Goal: Find specific page/section: Find specific page/section

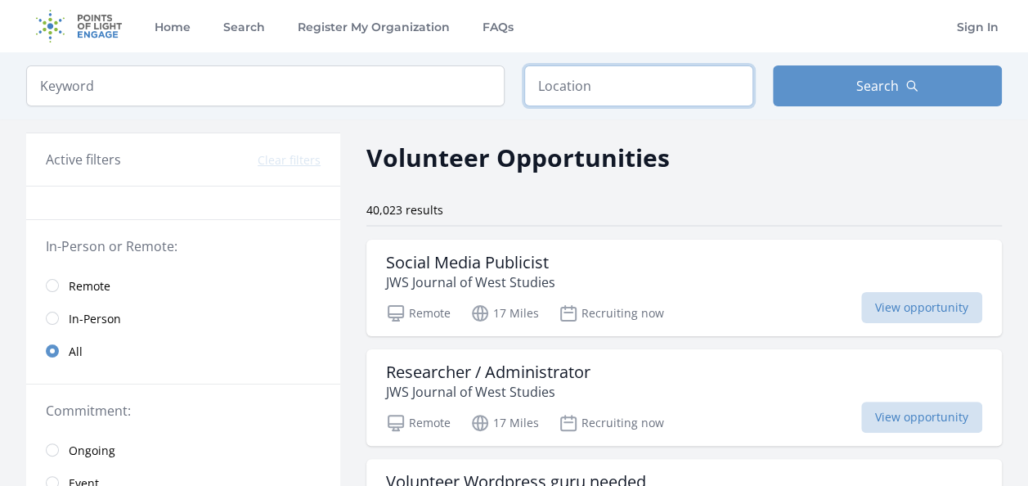
click at [592, 86] on input "text" at bounding box center [638, 85] width 229 height 41
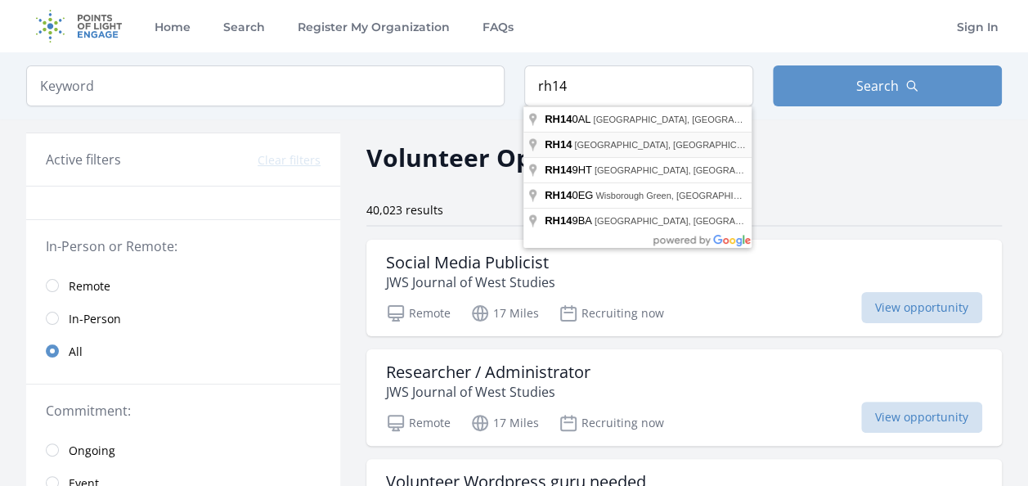
type input "Billingshurst RH14, [GEOGRAPHIC_DATA]"
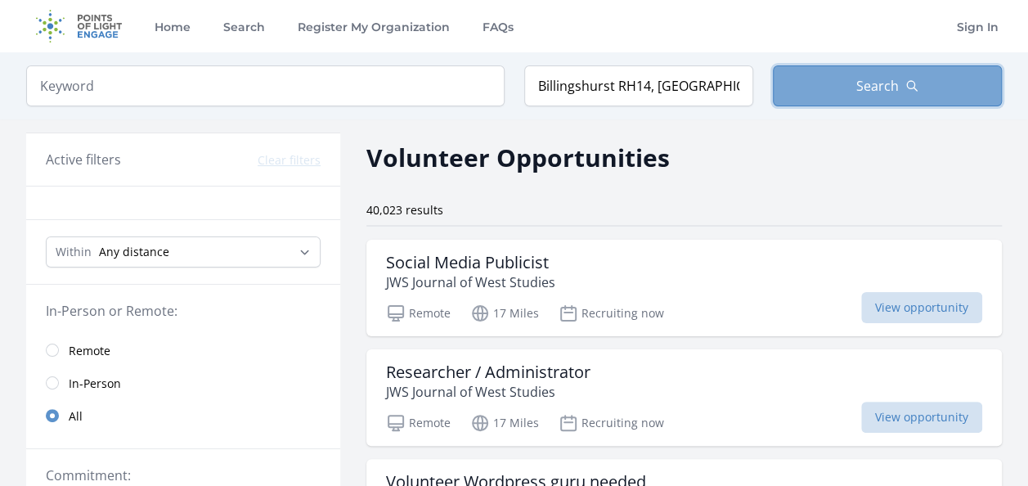
click at [826, 81] on button "Search" at bounding box center [887, 85] width 229 height 41
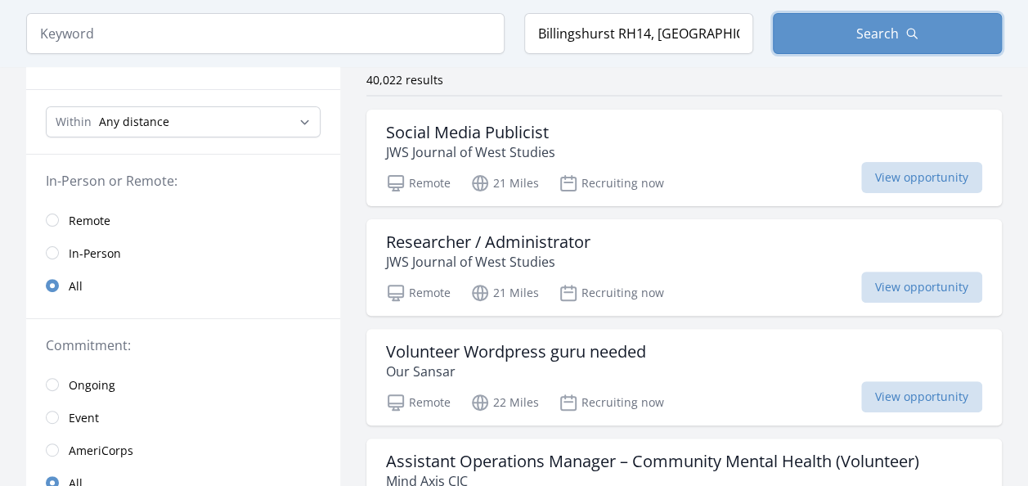
scroll to position [161, 0]
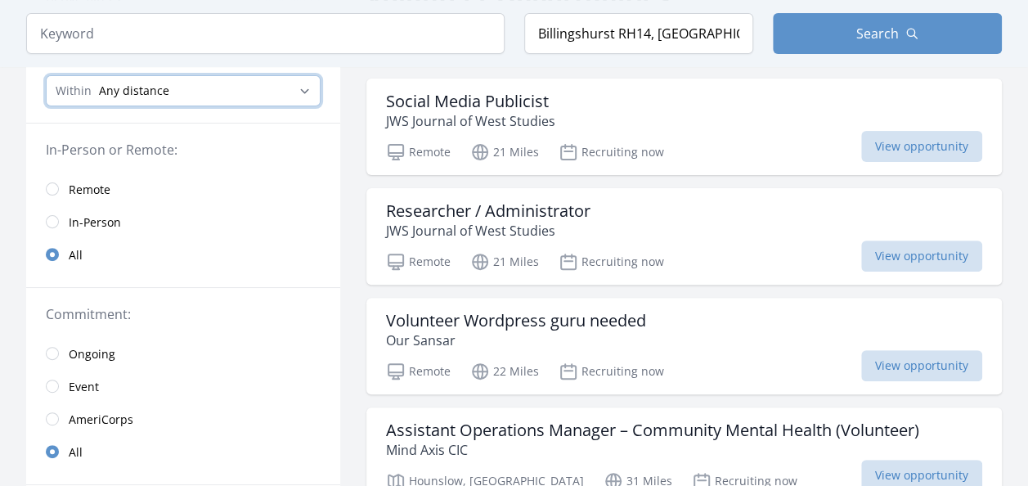
click at [308, 92] on select "Any distance , 5 Miles , 20 Miles , 50 Miles , 100 Miles" at bounding box center [183, 90] width 275 height 31
select select "32186"
click at [46, 75] on select "Any distance , 5 Miles , 20 Miles , 50 Miles , 100 Miles" at bounding box center [183, 90] width 275 height 31
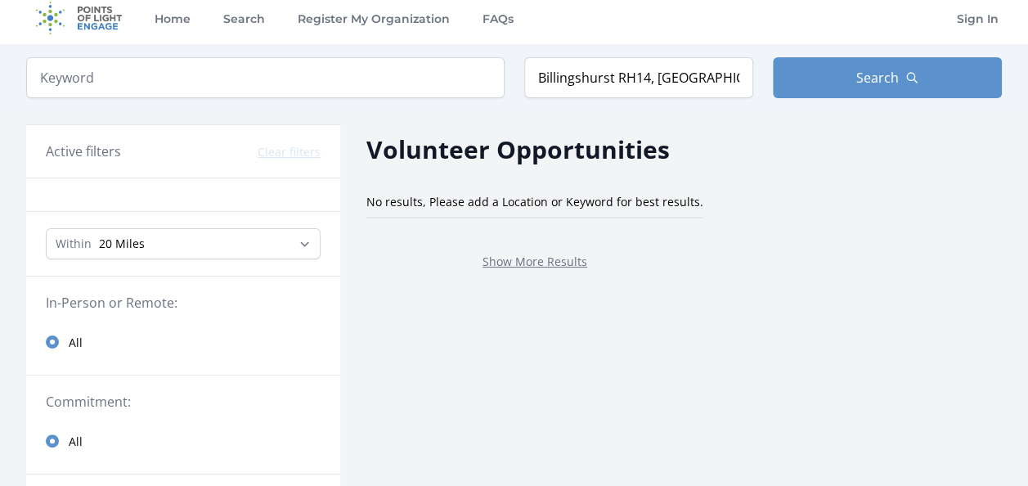
scroll to position [4, 0]
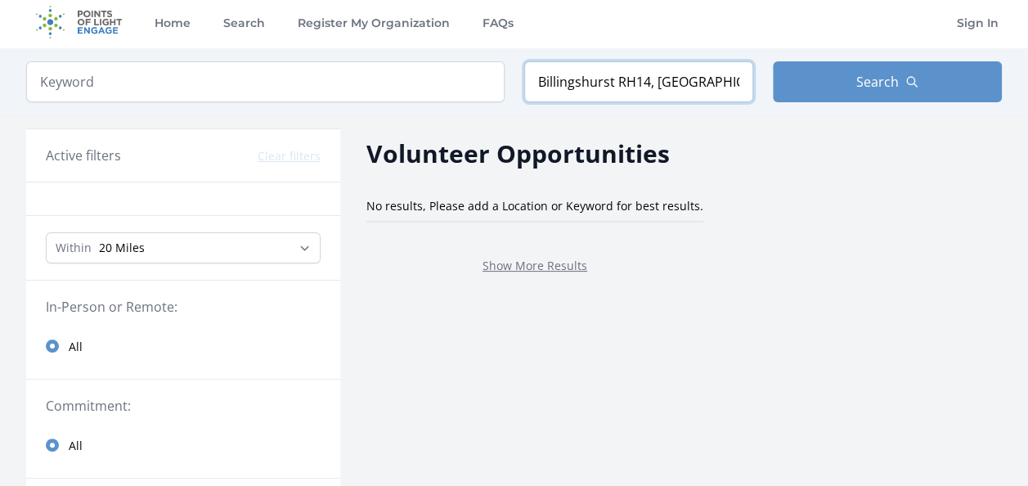
click at [719, 86] on input "Billingshurst RH14, [GEOGRAPHIC_DATA]" at bounding box center [638, 81] width 229 height 41
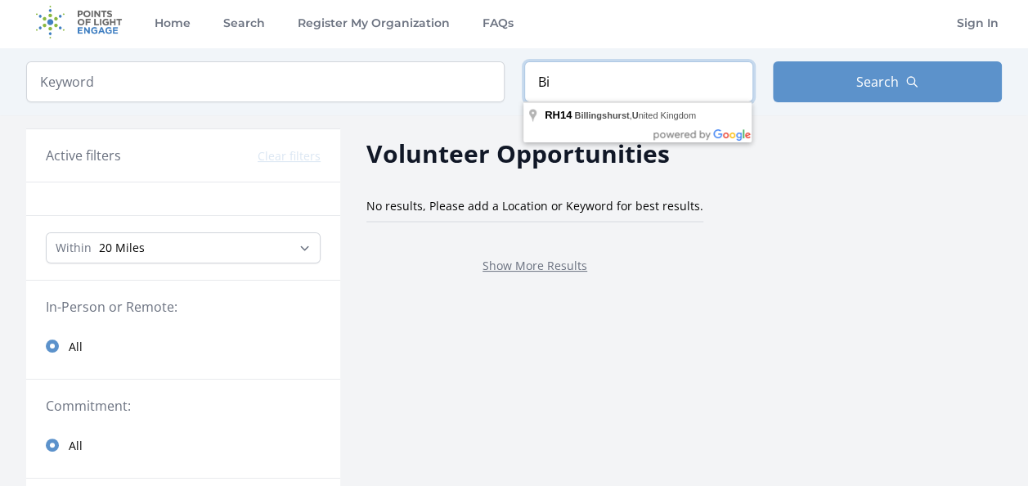
type input "B"
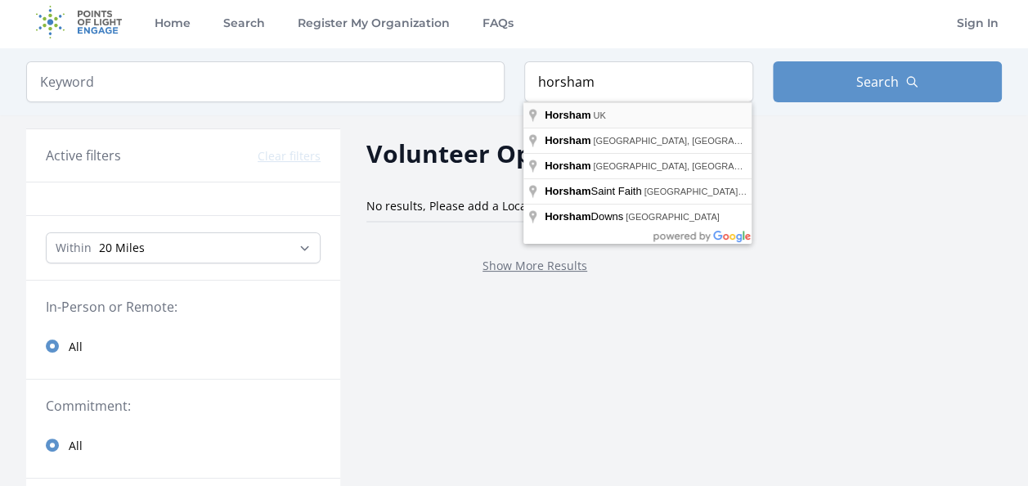
type input "Horsham, [GEOGRAPHIC_DATA]"
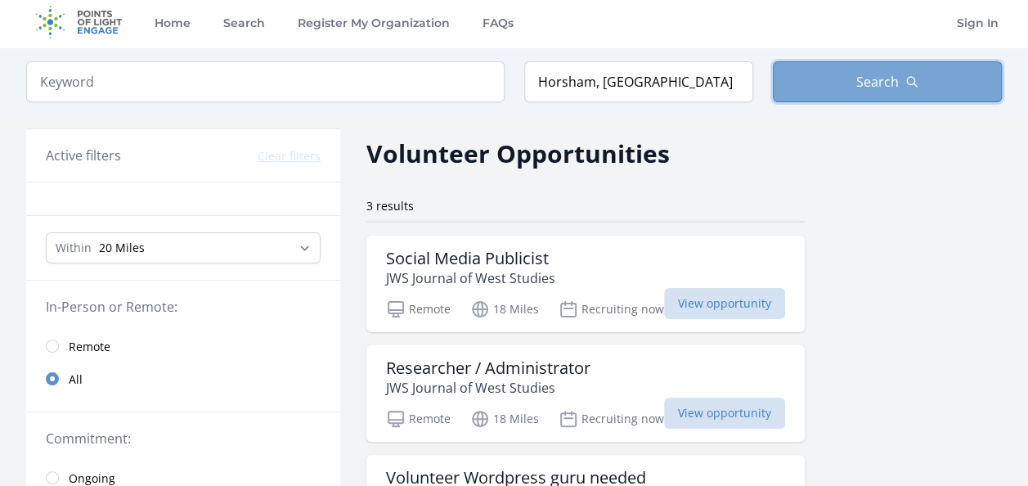
click at [878, 64] on button "Search" at bounding box center [887, 81] width 229 height 41
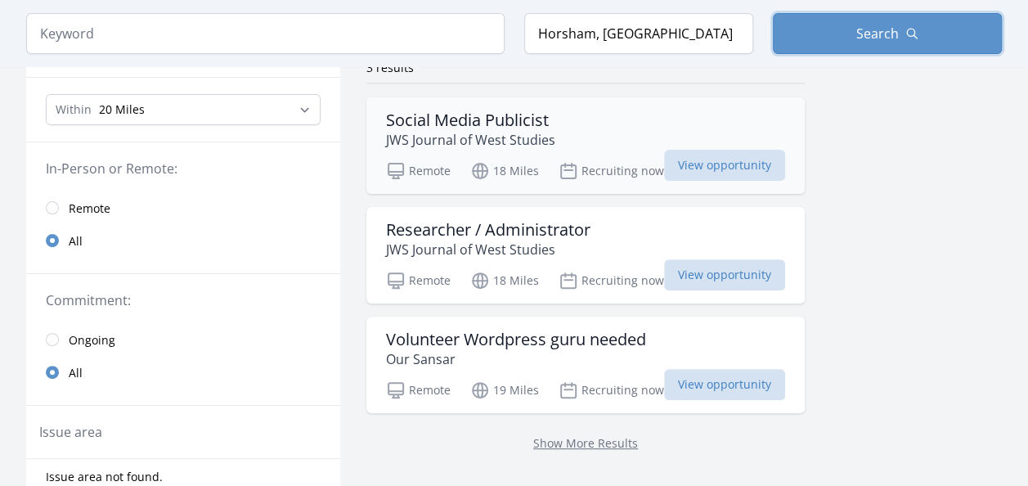
scroll to position [144, 0]
